Goal: Task Accomplishment & Management: Manage account settings

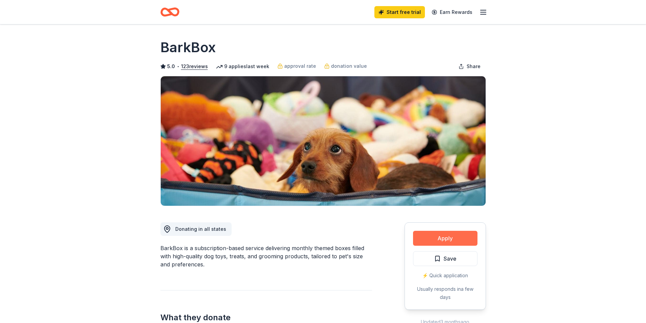
click at [450, 235] on button "Apply" at bounding box center [445, 238] width 64 height 15
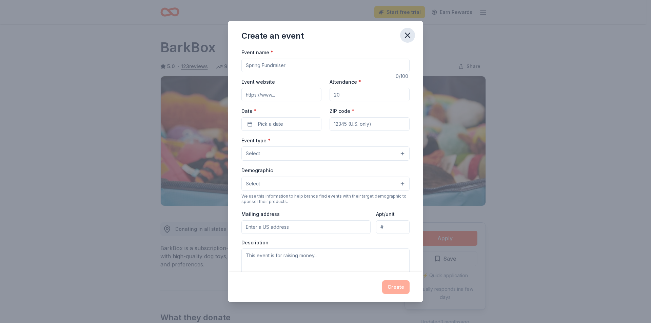
click at [412, 31] on button "button" at bounding box center [407, 35] width 15 height 15
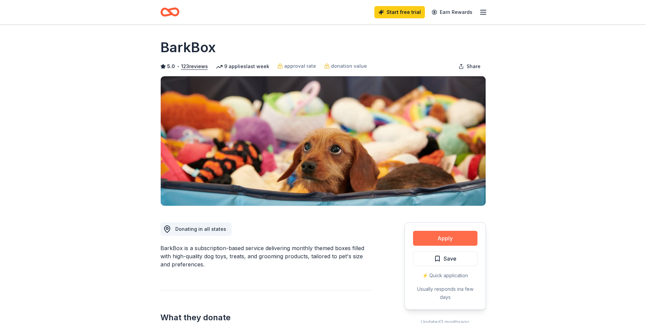
click at [438, 240] on button "Apply" at bounding box center [445, 238] width 64 height 15
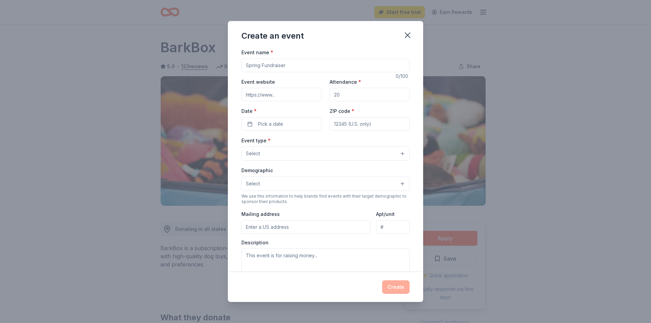
click at [307, 67] on input "Event name *" at bounding box center [325, 66] width 168 height 14
drag, startPoint x: 308, startPoint y: 67, endPoint x: 201, endPoint y: 64, distance: 106.5
click at [201, 64] on div "Create an event Event name * 0 /100 Event website Attendance * Date * Pick a da…" at bounding box center [325, 161] width 651 height 323
click at [307, 72] on div "Event name * 0 /100 Event website Attendance * Date * Pick a date ZIP code * Ev…" at bounding box center [325, 204] width 168 height 313
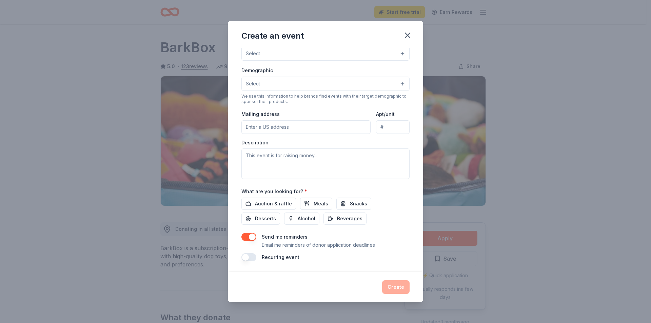
click at [256, 239] on div "Send me reminders Email me reminders of donor application deadlines" at bounding box center [325, 241] width 168 height 16
click at [249, 238] on button "button" at bounding box center [248, 237] width 15 height 8
click at [264, 208] on button "Auction & raffle" at bounding box center [268, 204] width 55 height 12
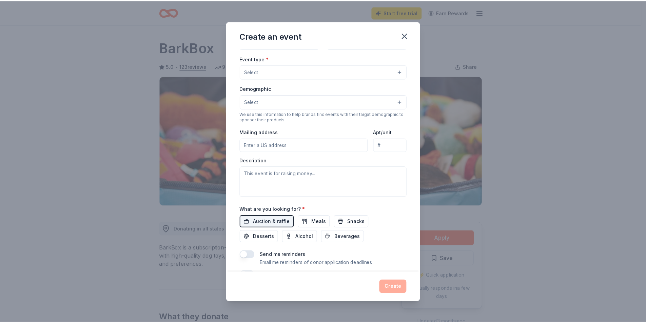
scroll to position [66, 0]
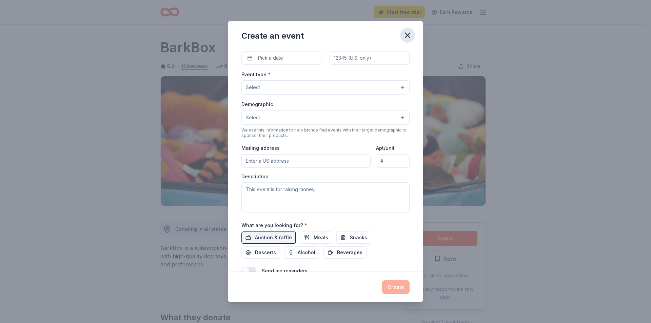
click at [402, 32] on button "button" at bounding box center [407, 35] width 15 height 15
click at [215, 46] on div "Create an event Event name * 0 /100 Event website Attendance * Date * Pick a da…" at bounding box center [325, 161] width 651 height 323
click at [409, 33] on icon "button" at bounding box center [407, 35] width 9 height 9
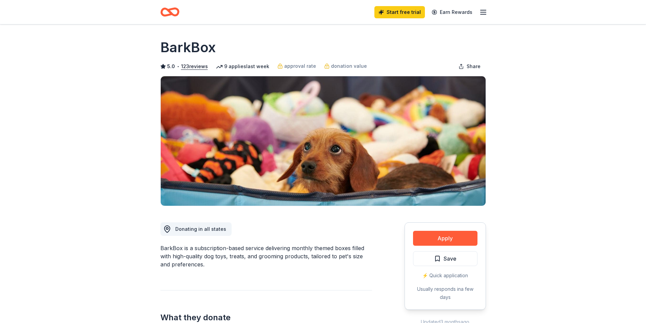
click at [486, 11] on icon "button" at bounding box center [483, 12] width 8 height 8
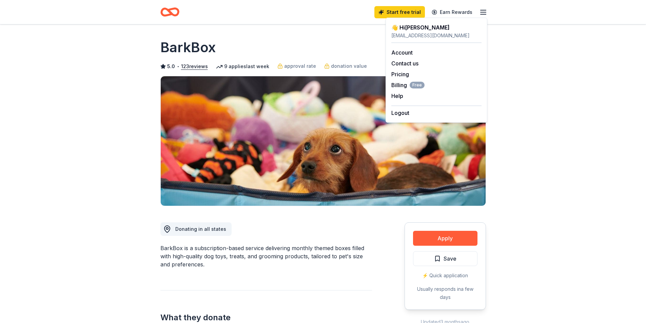
click at [446, 33] on div "[EMAIL_ADDRESS][DOMAIN_NAME]" at bounding box center [436, 36] width 90 height 8
click at [397, 29] on div "👋 Hi [PERSON_NAME]" at bounding box center [436, 27] width 90 height 8
click at [391, 26] on div "👋 Hi [PERSON_NAME] [EMAIL_ADDRESS][DOMAIN_NAME] Account Contact us Pricing Bill…" at bounding box center [436, 70] width 102 height 105
click at [407, 57] on div "Account Contact us Pricing Billing Free Help Earn rewards" at bounding box center [436, 74] width 90 height 62
click at [407, 54] on link "Account" at bounding box center [401, 52] width 21 height 7
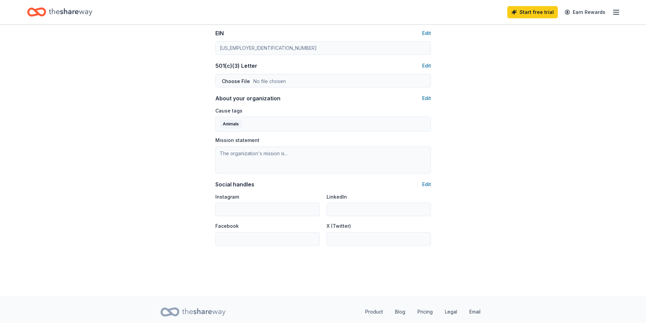
scroll to position [322, 0]
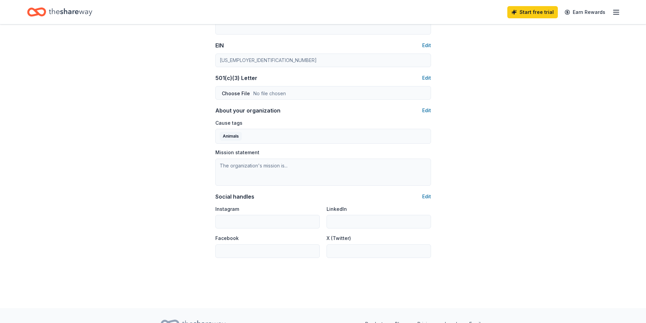
drag, startPoint x: 618, startPoint y: 11, endPoint x: 615, endPoint y: 15, distance: 4.9
click at [616, 14] on icon "button" at bounding box center [616, 12] width 8 height 8
